Goal: Browse casually

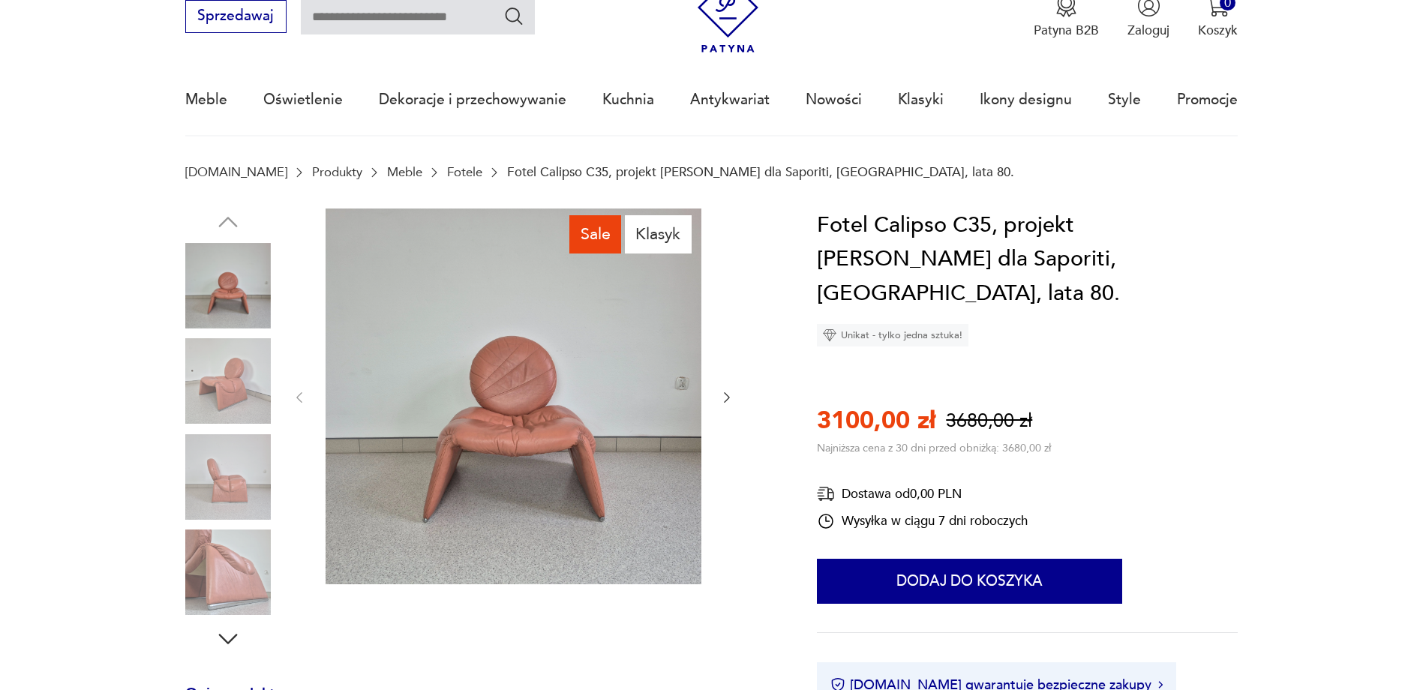
scroll to position [75, 0]
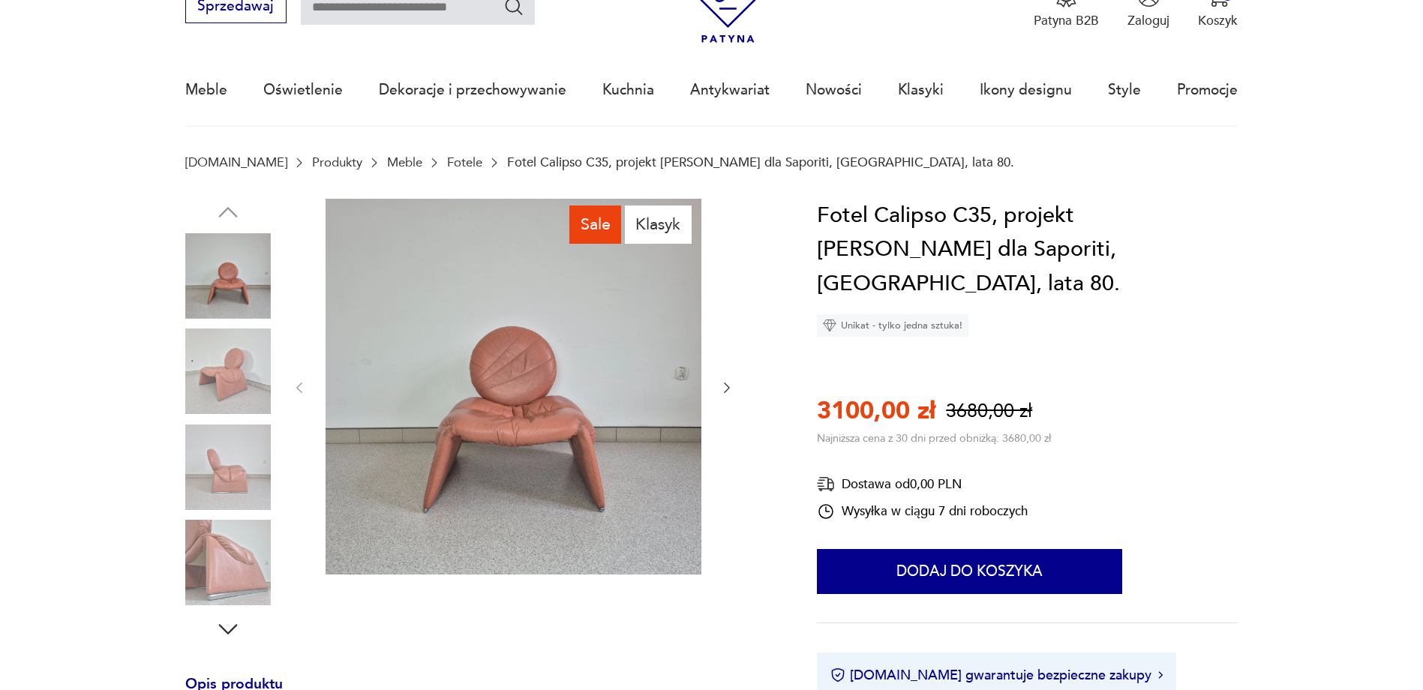
click at [728, 388] on icon "button" at bounding box center [726, 387] width 15 height 15
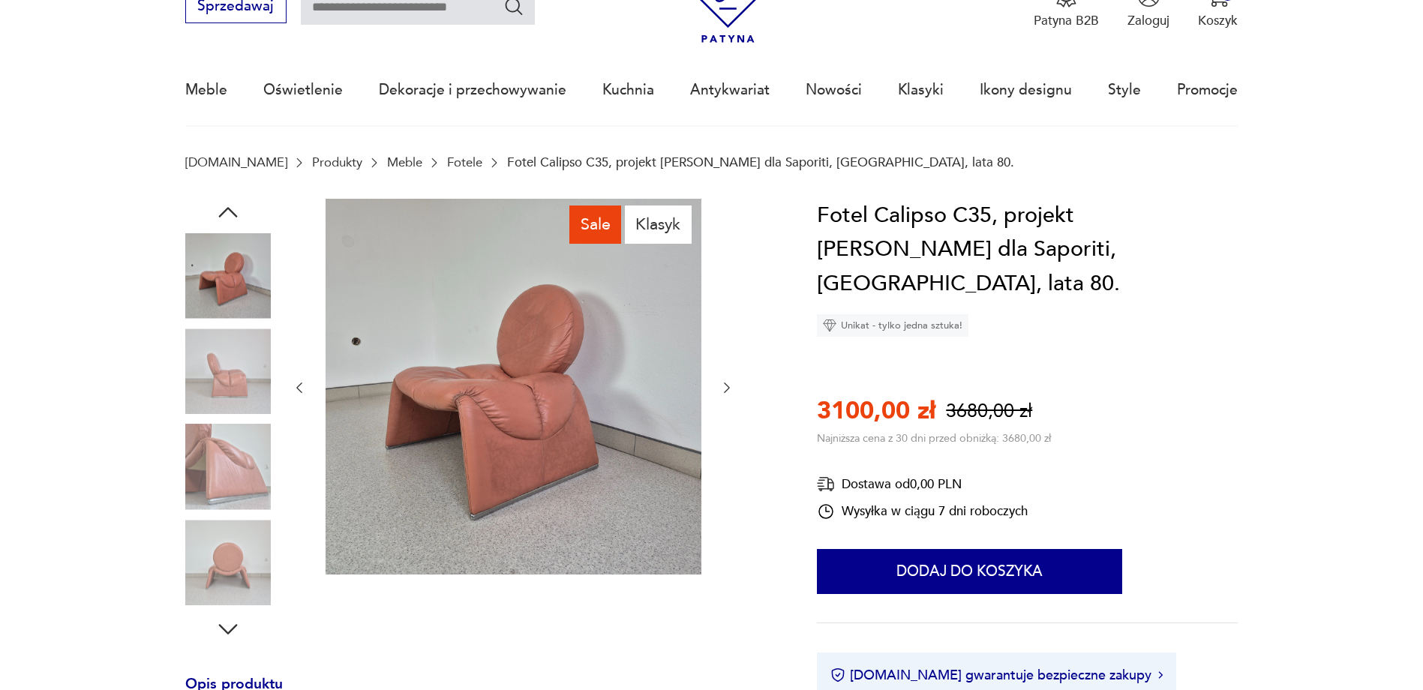
scroll to position [0, 0]
click at [728, 388] on icon "button" at bounding box center [726, 387] width 15 height 15
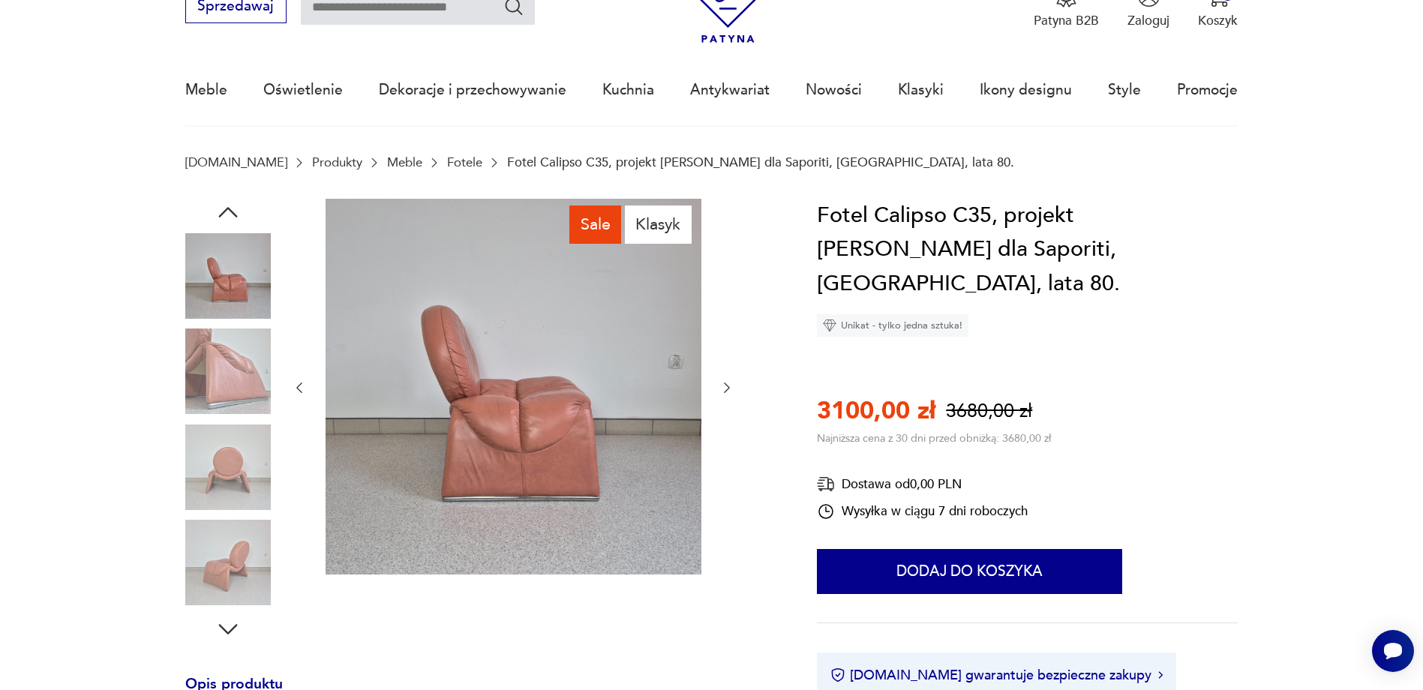
click at [728, 388] on icon "button" at bounding box center [726, 387] width 15 height 15
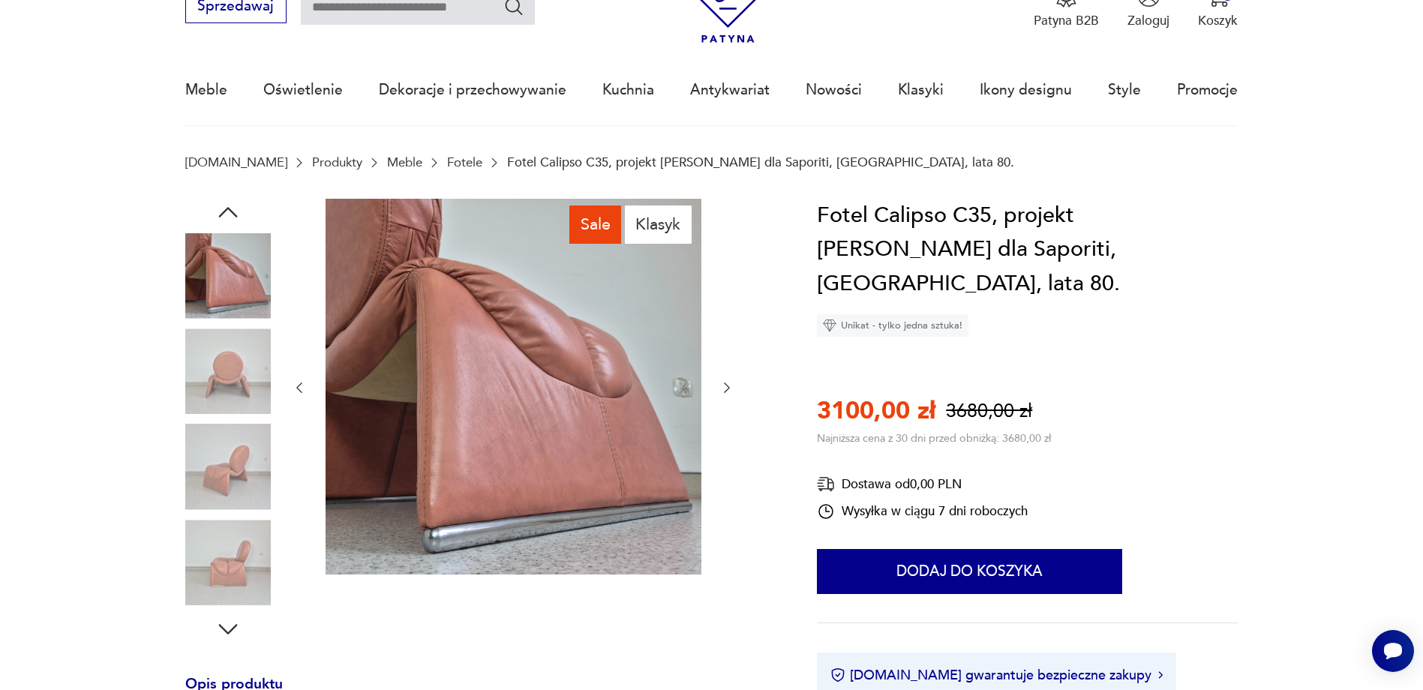
click at [728, 388] on icon "button" at bounding box center [726, 387] width 15 height 15
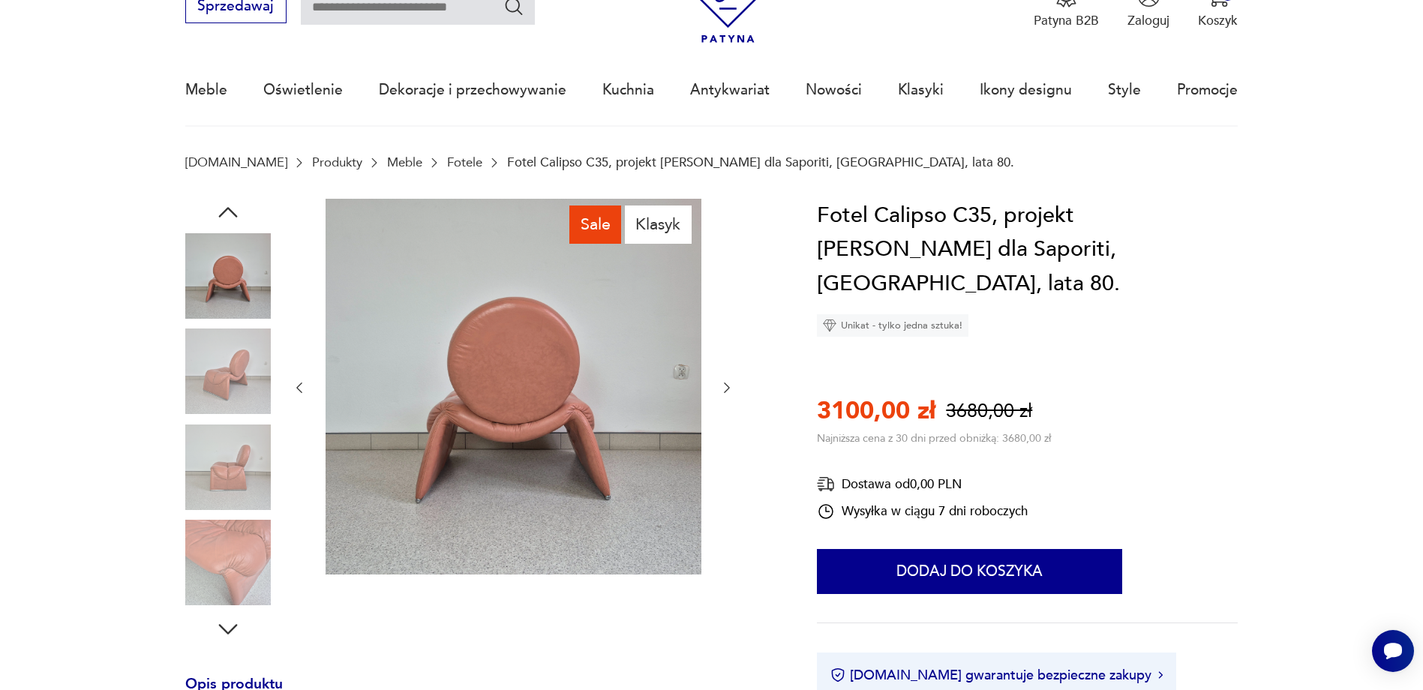
click at [728, 388] on icon "button" at bounding box center [726, 387] width 15 height 15
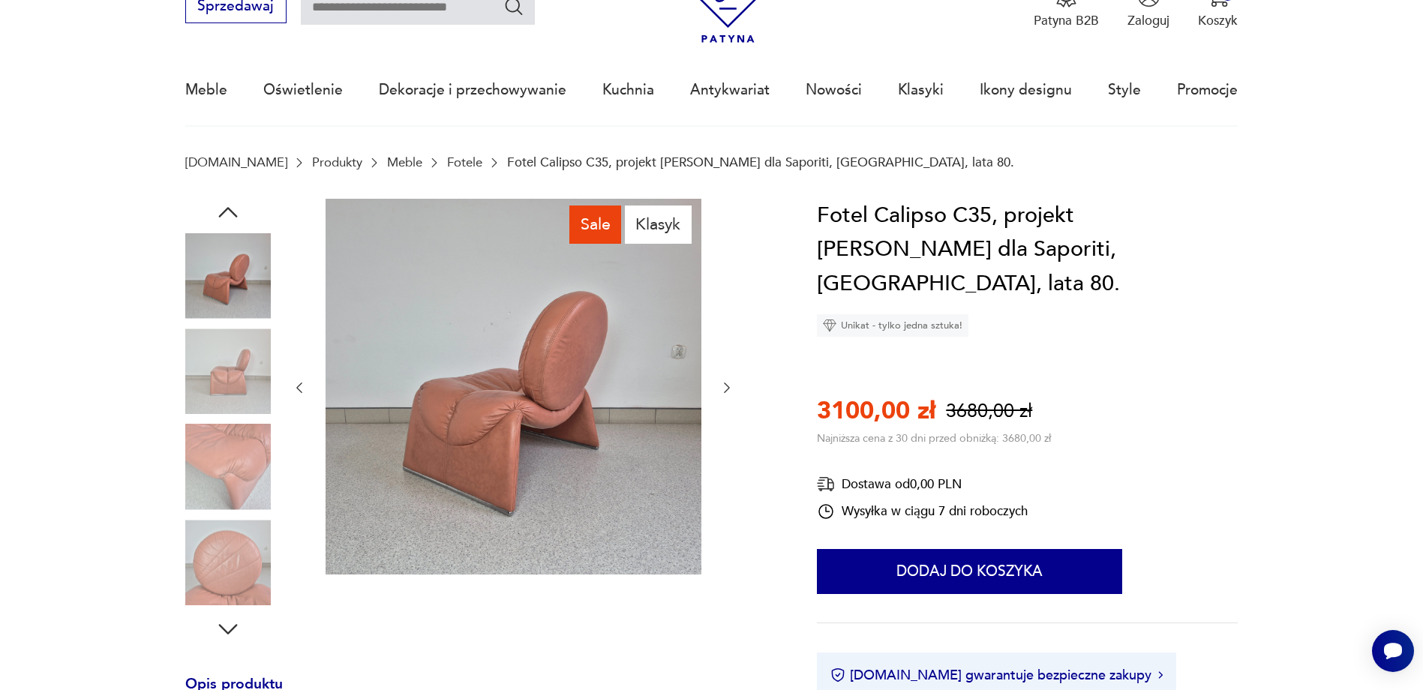
click at [728, 388] on icon "button" at bounding box center [726, 387] width 15 height 15
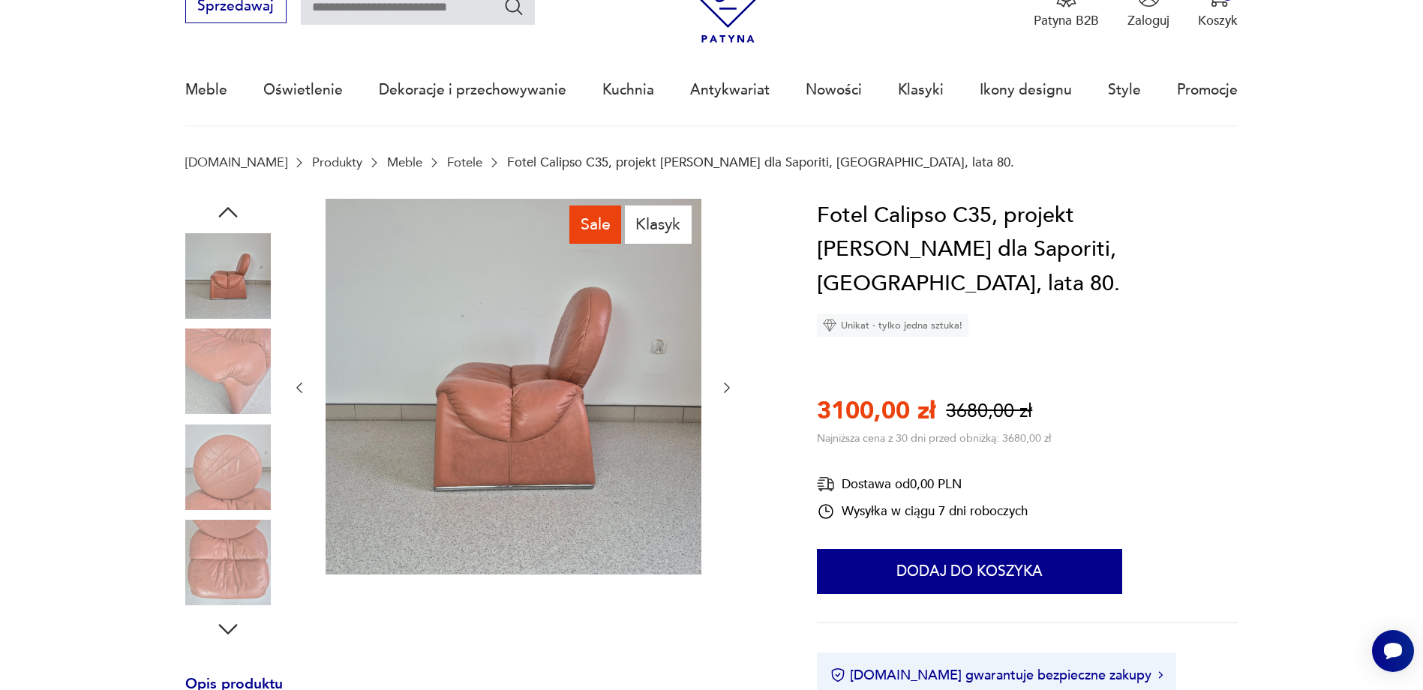
click at [728, 388] on icon "button" at bounding box center [726, 387] width 15 height 15
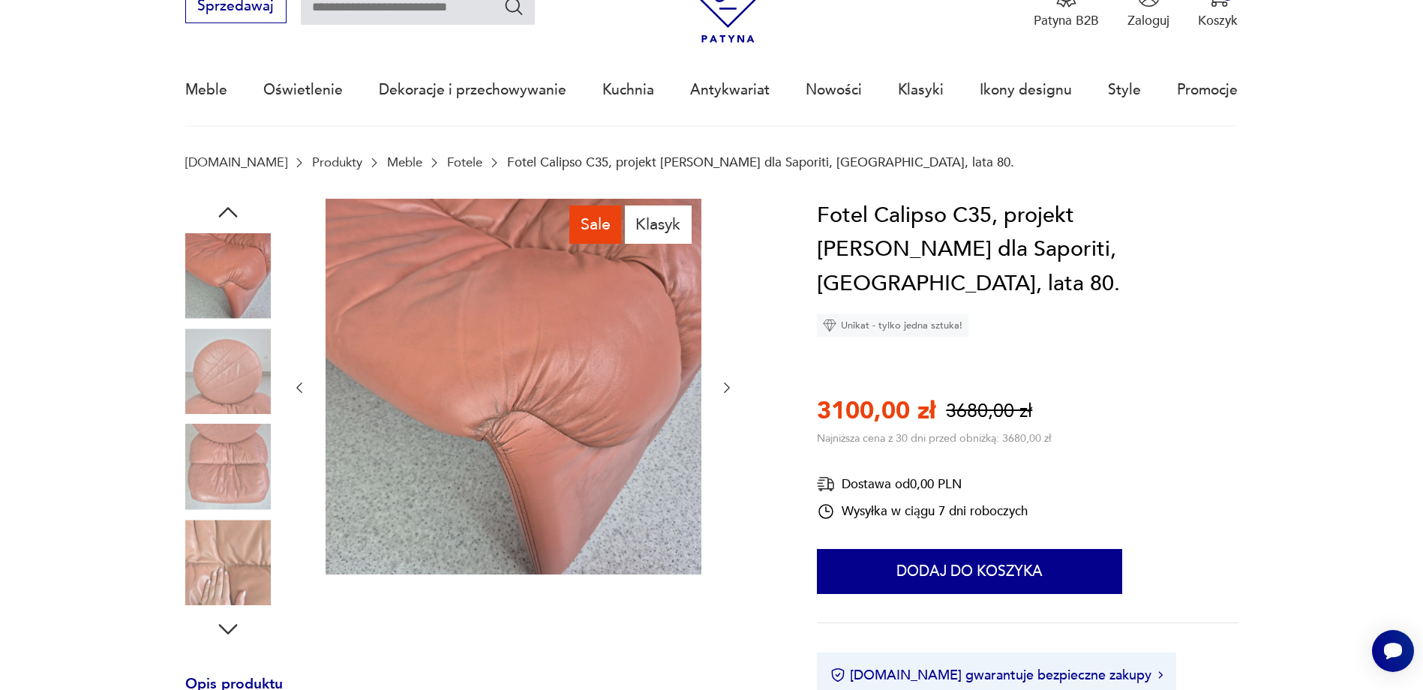
click at [728, 388] on icon "button" at bounding box center [726, 387] width 15 height 15
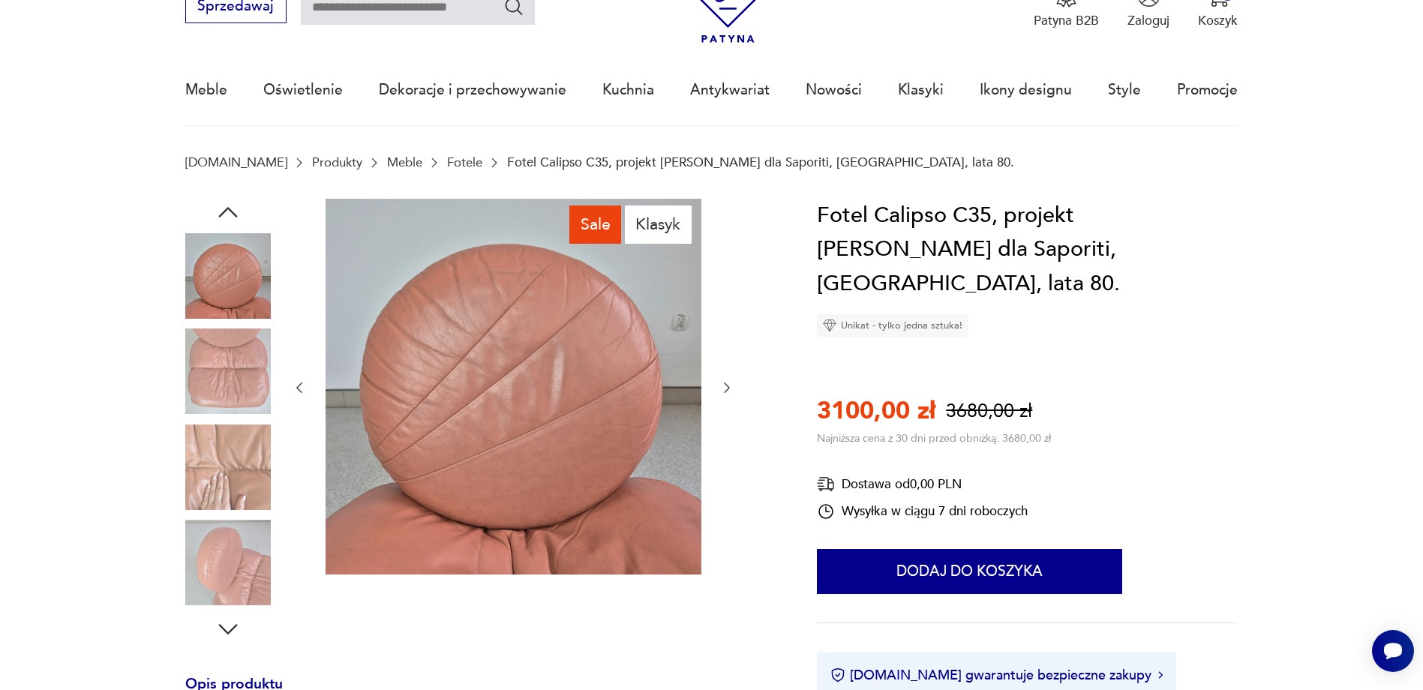
click at [728, 388] on icon "button" at bounding box center [726, 387] width 15 height 15
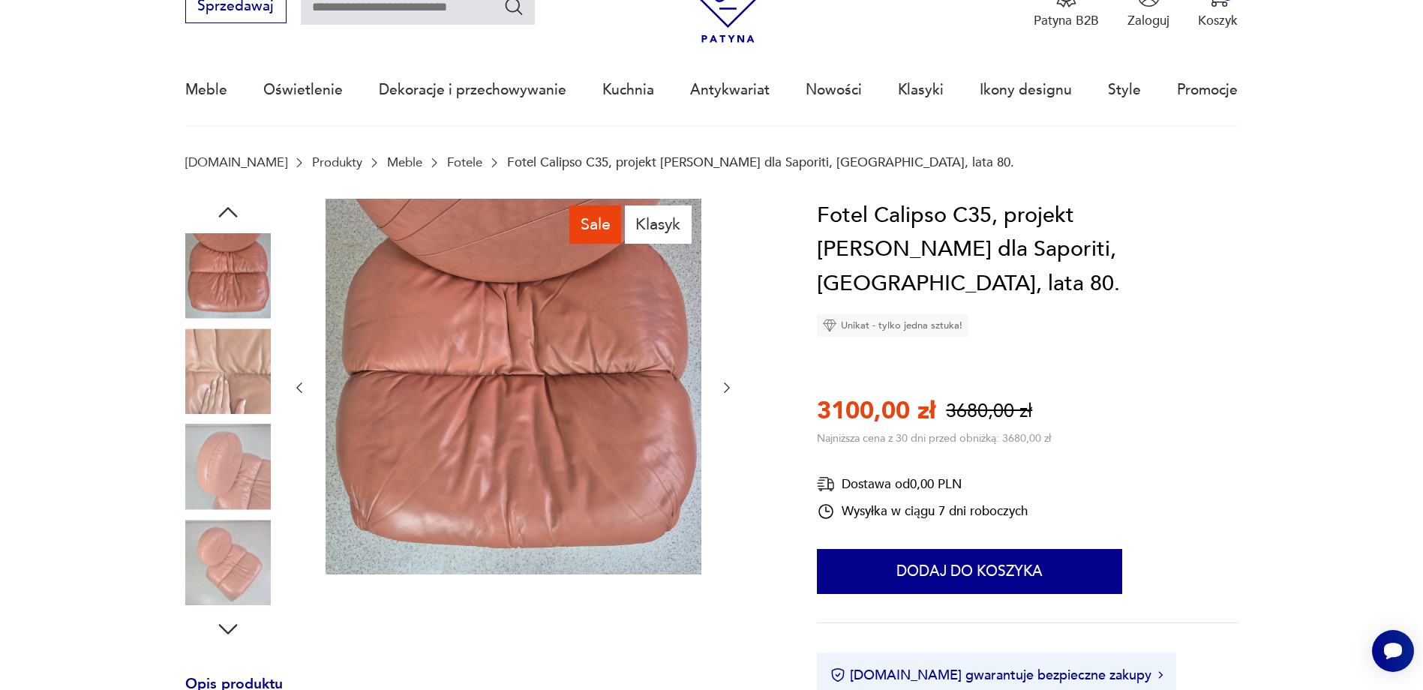
click at [728, 388] on icon "button" at bounding box center [726, 387] width 15 height 15
